Goal: Task Accomplishment & Management: Manage account settings

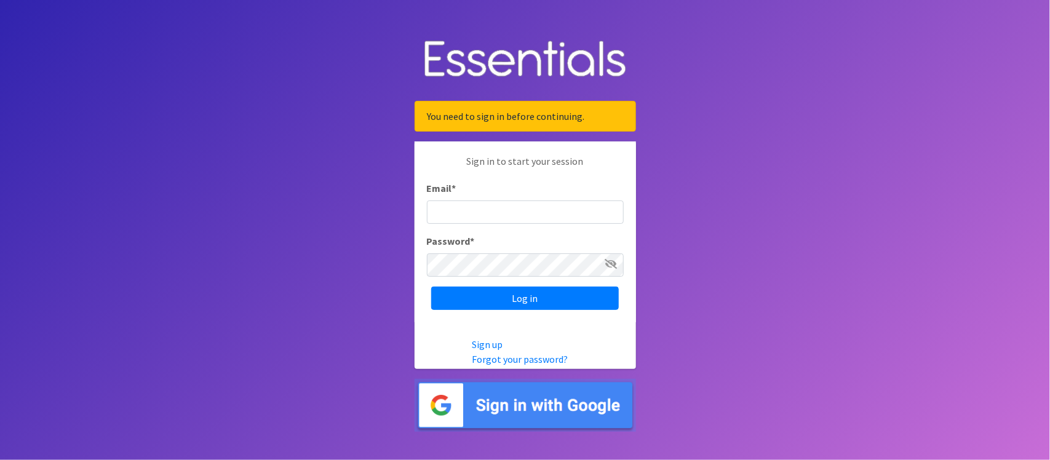
click at [542, 207] on input "Email *" at bounding box center [525, 211] width 197 height 23
type input "marklv@marylanddiaperbank.org"
click at [431, 287] on input "Log in" at bounding box center [525, 298] width 188 height 23
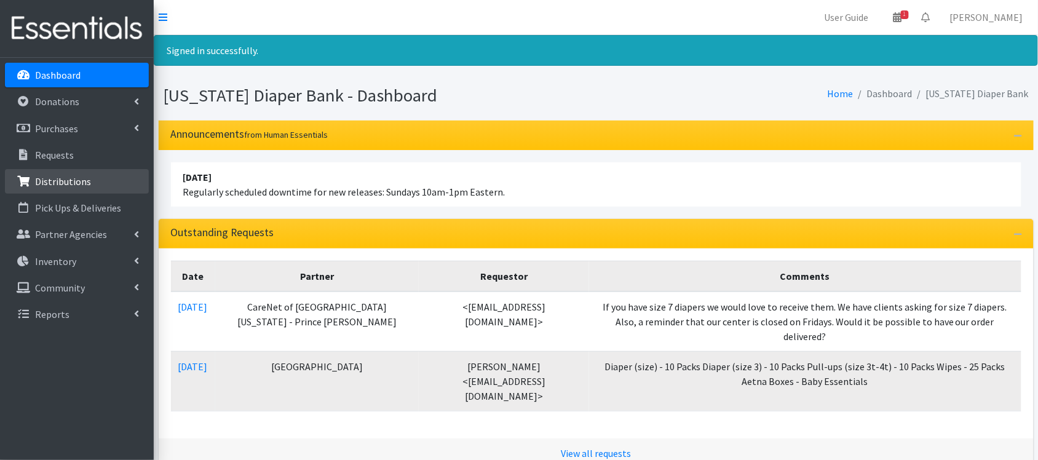
click at [82, 186] on p "Distributions" at bounding box center [63, 181] width 56 height 12
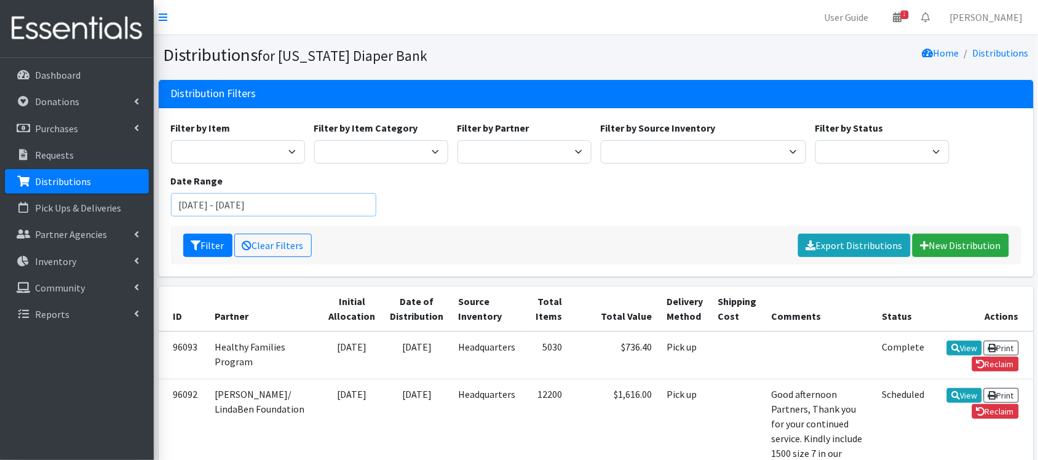
click at [283, 209] on input "[DATE] - [DATE]" at bounding box center [274, 204] width 206 height 23
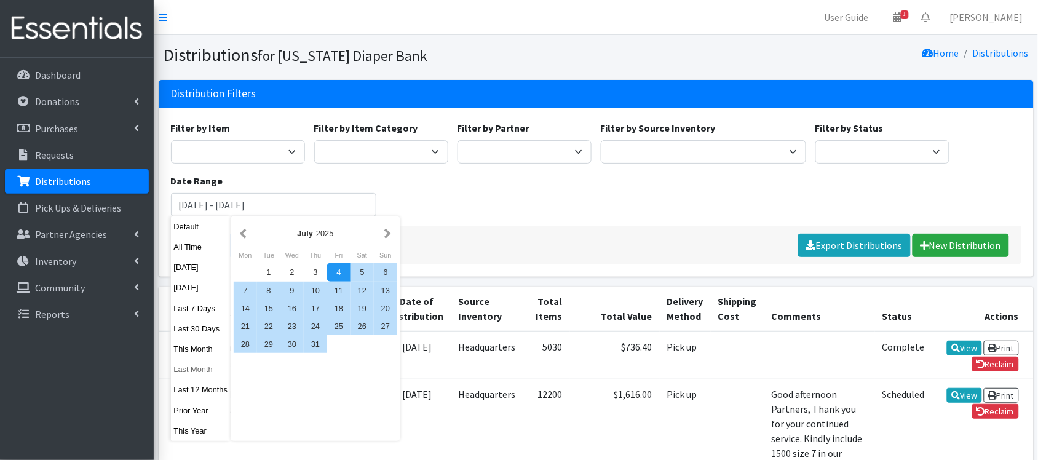
click at [207, 368] on button "Last Month" at bounding box center [201, 369] width 60 height 18
type input "[DATE] - [DATE]"
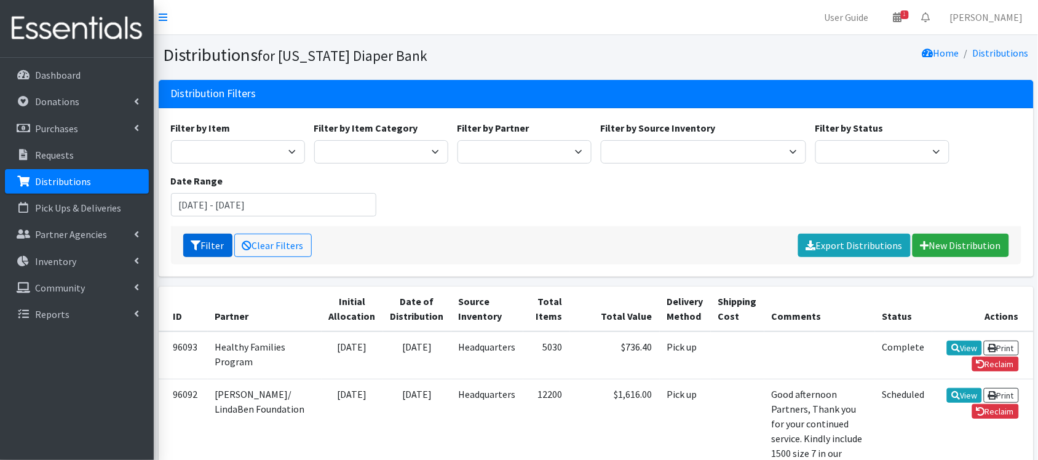
click at [198, 251] on button "Filter" at bounding box center [207, 245] width 49 height 23
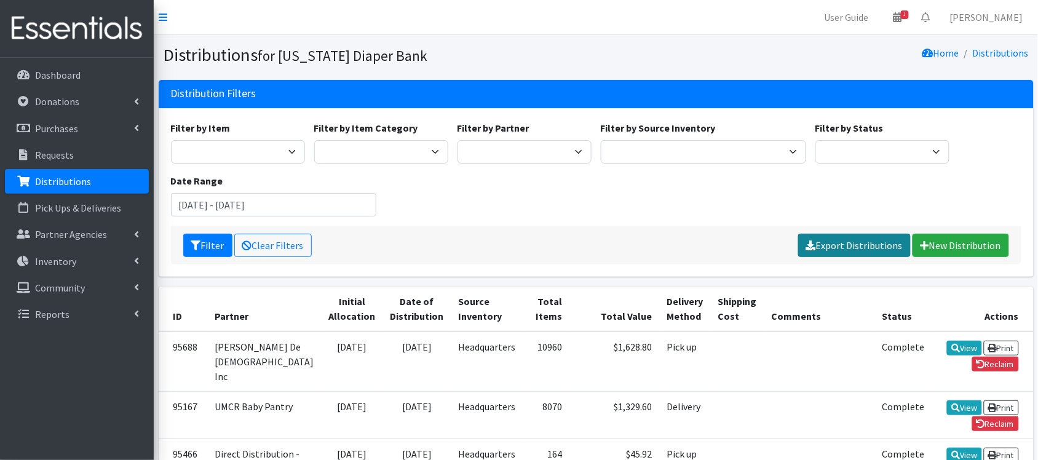
click at [853, 244] on link "Export Distributions" at bounding box center [854, 245] width 113 height 23
